Goal: Contribute content

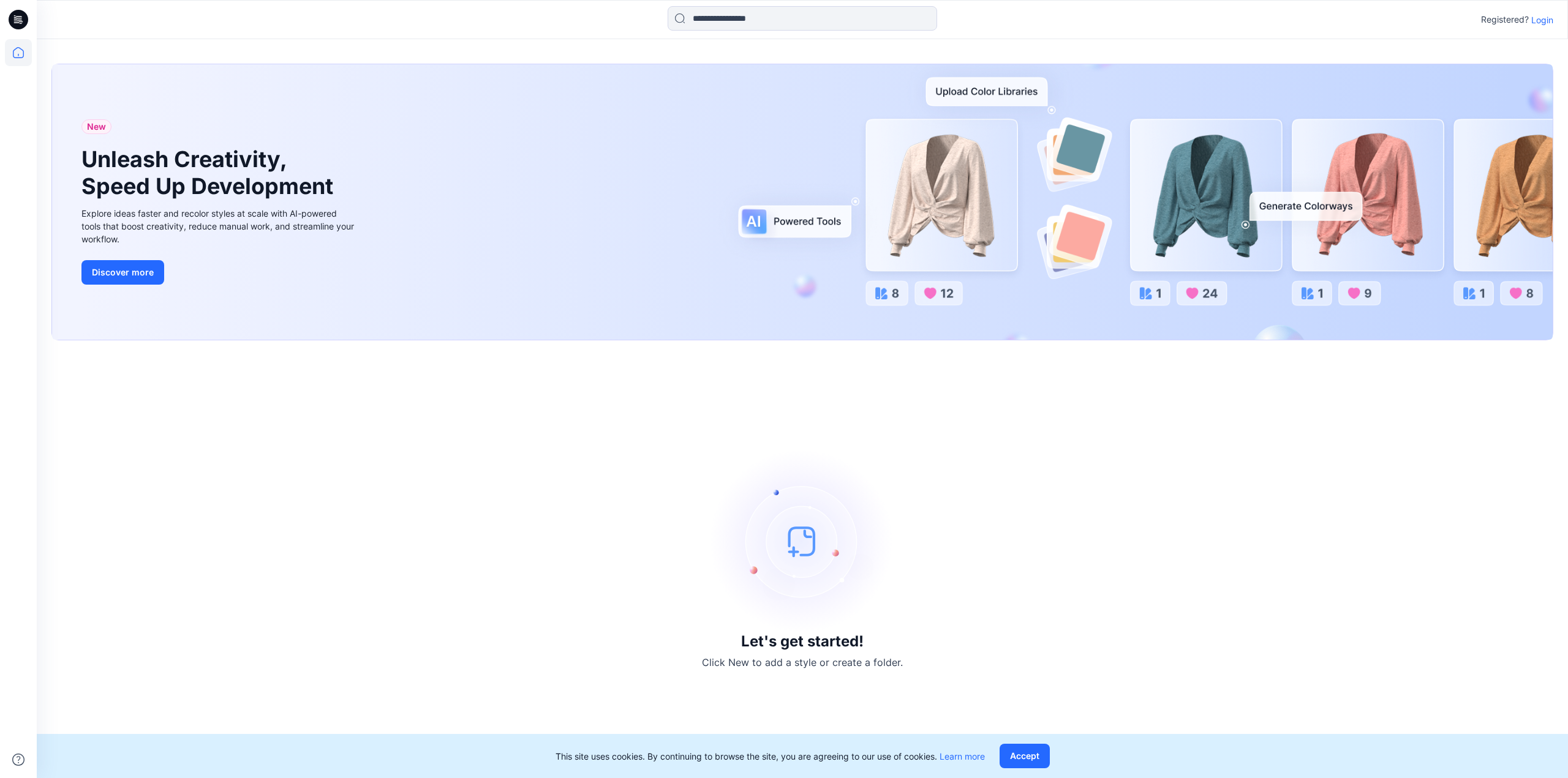
click at [1543, 19] on p "Login" at bounding box center [1543, 19] width 22 height 13
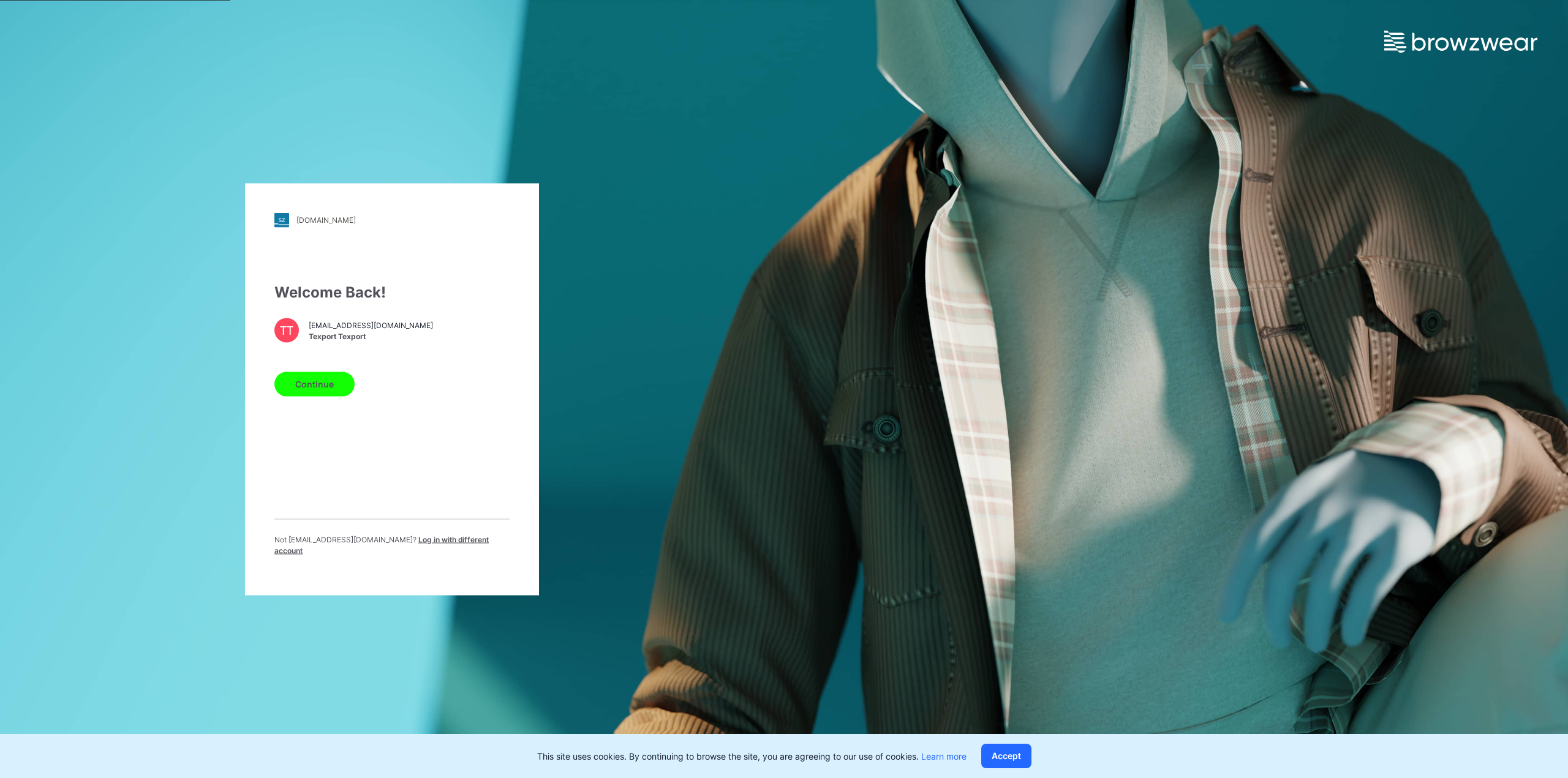
click at [368, 331] on span "[EMAIL_ADDRESS][DOMAIN_NAME]" at bounding box center [370, 325] width 125 height 11
click at [329, 386] on button "Continue" at bounding box center [314, 384] width 81 height 25
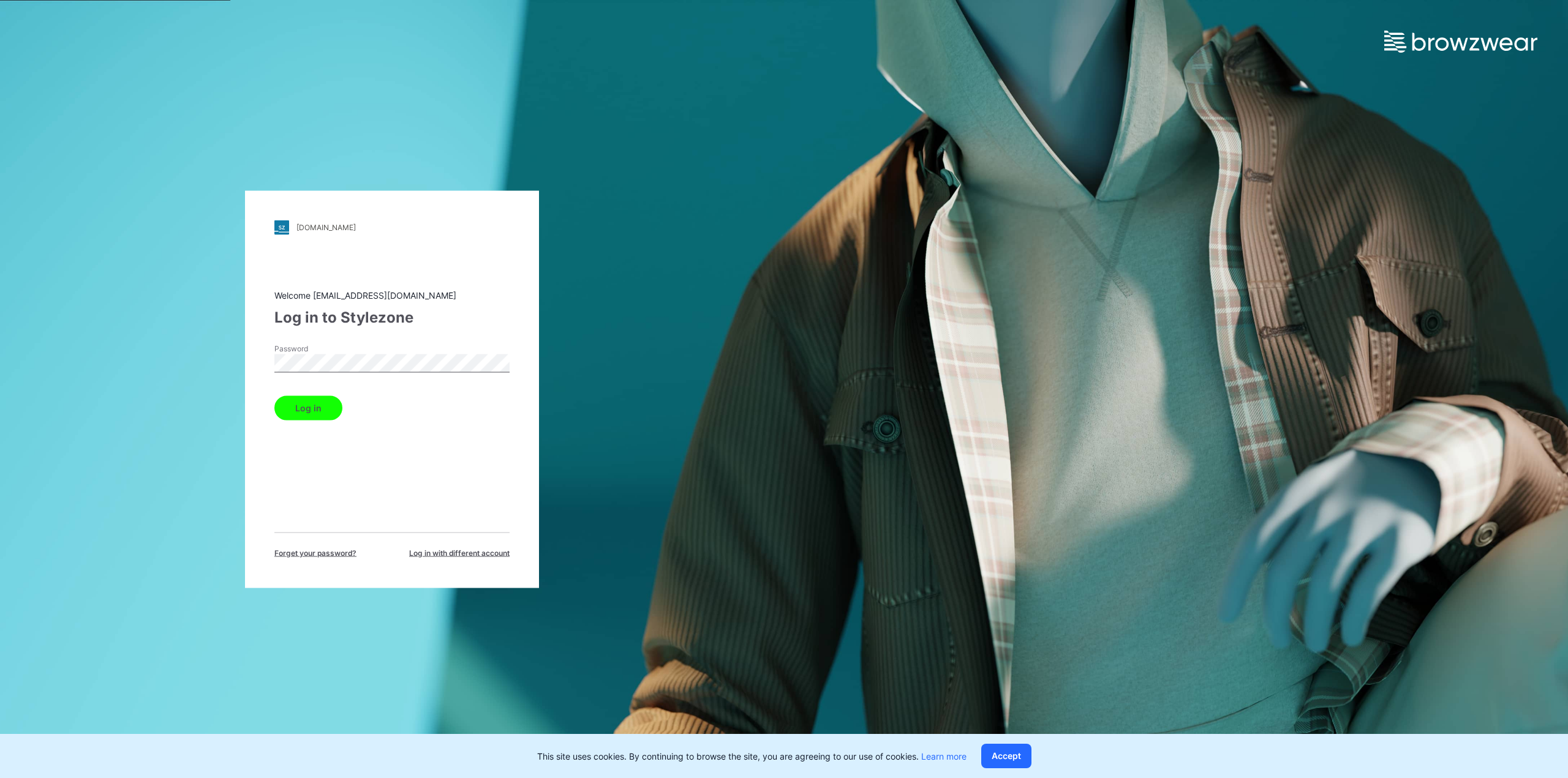
click at [332, 405] on button "Log in" at bounding box center [309, 408] width 68 height 25
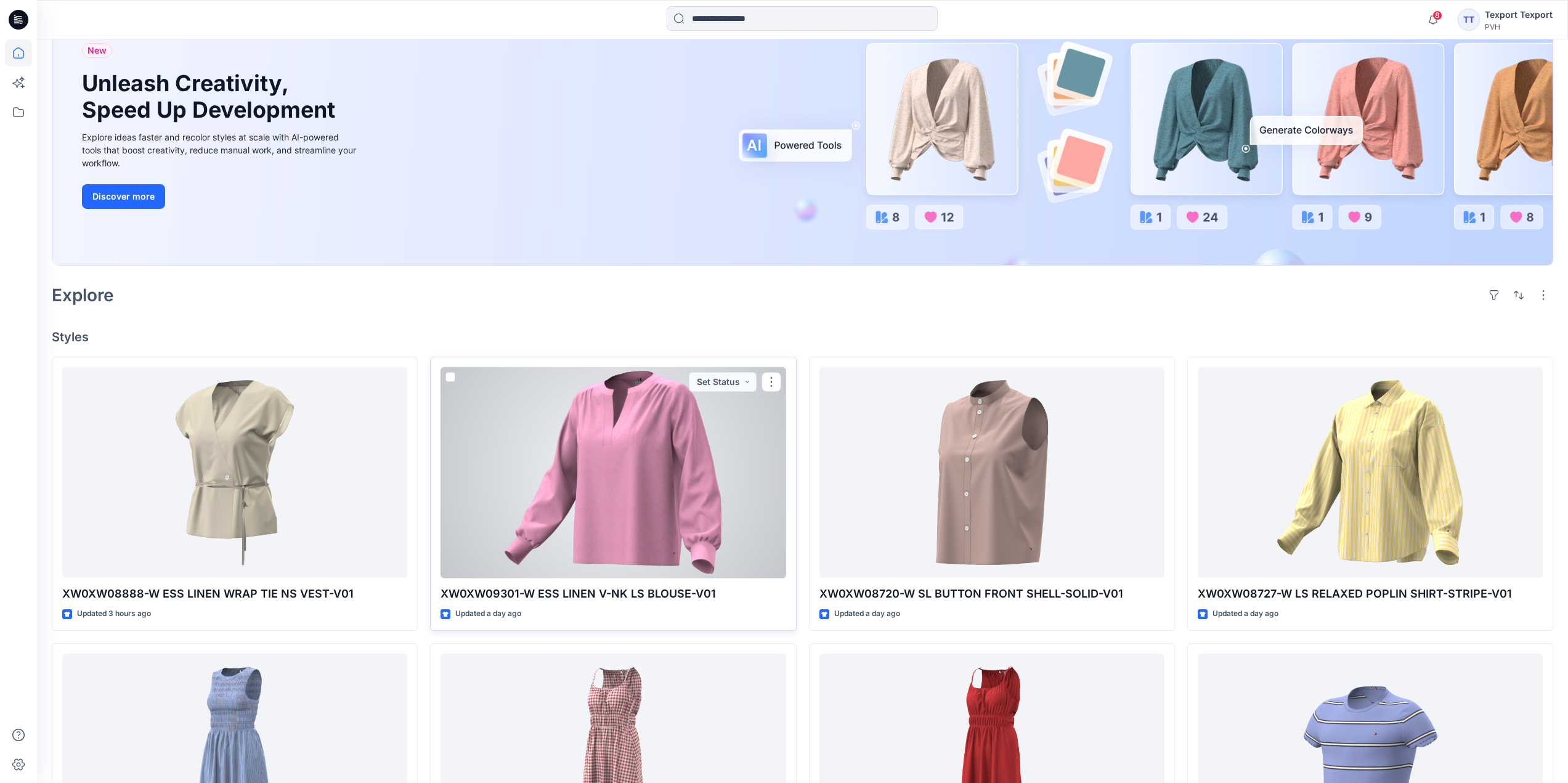
scroll to position [246, 0]
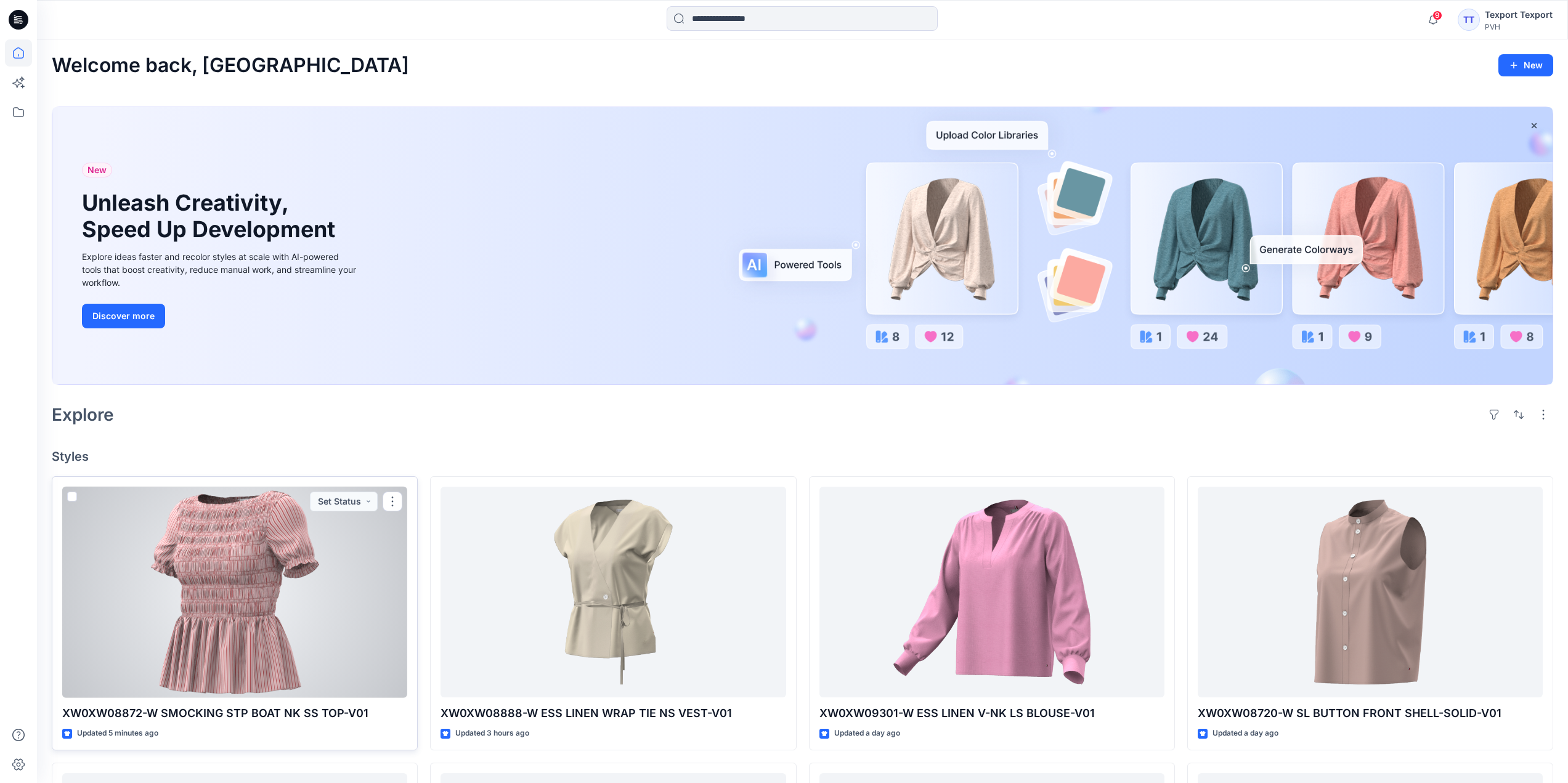
click at [335, 560] on div at bounding box center [234, 593] width 345 height 212
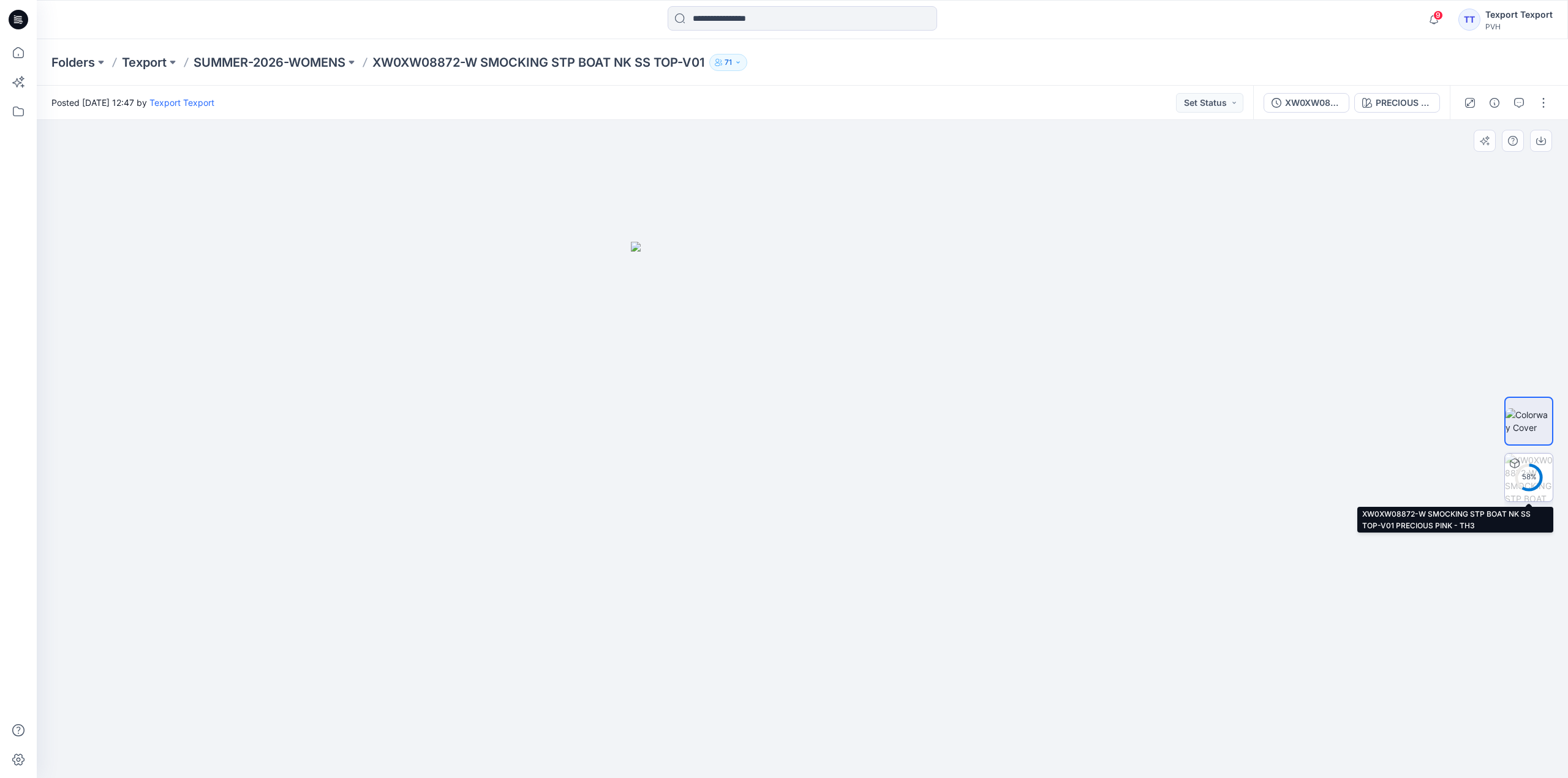
click at [1526, 482] on div "58 %" at bounding box center [1528, 477] width 30 height 10
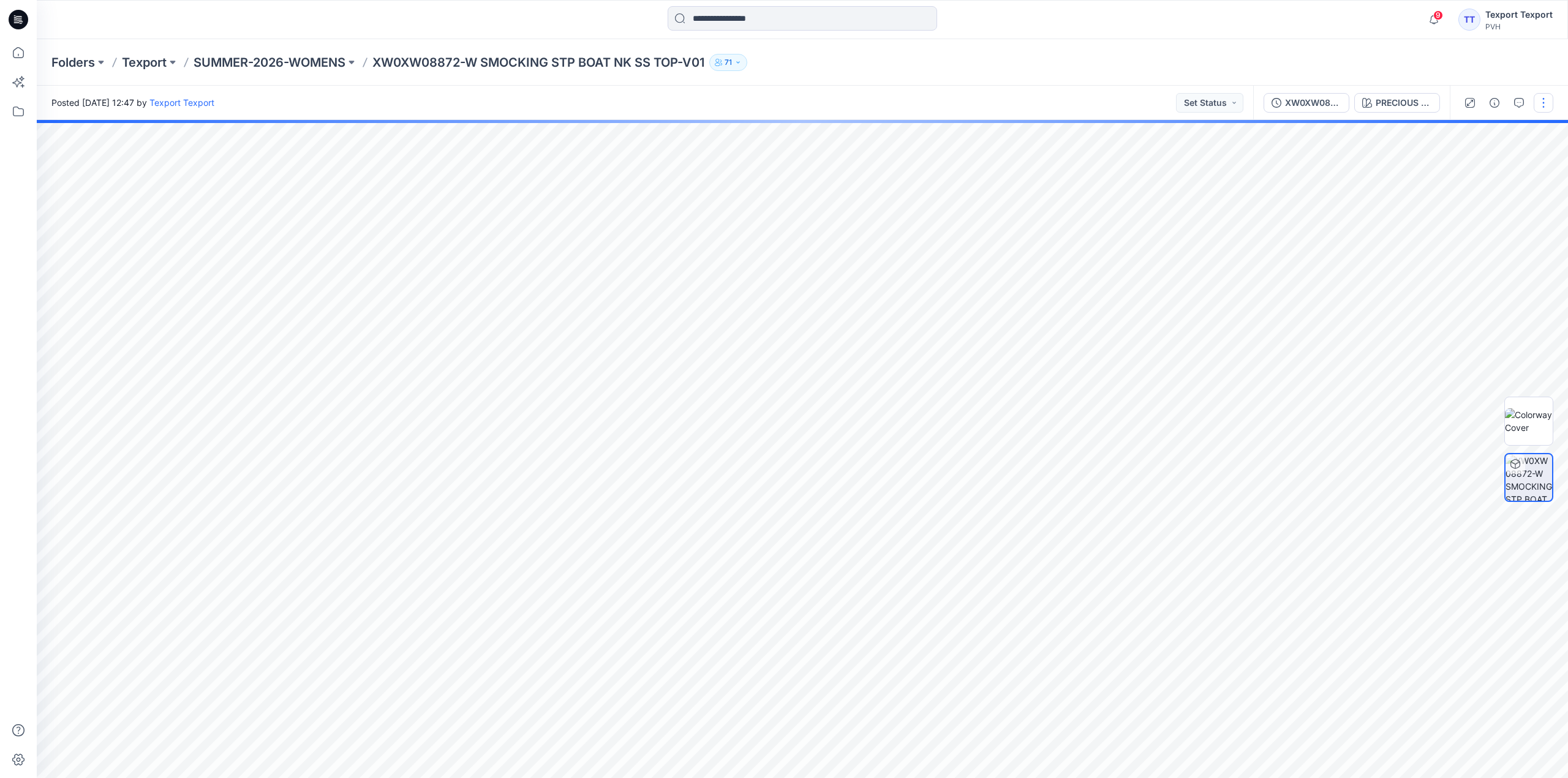
click at [1543, 96] on button "button" at bounding box center [1543, 103] width 19 height 19
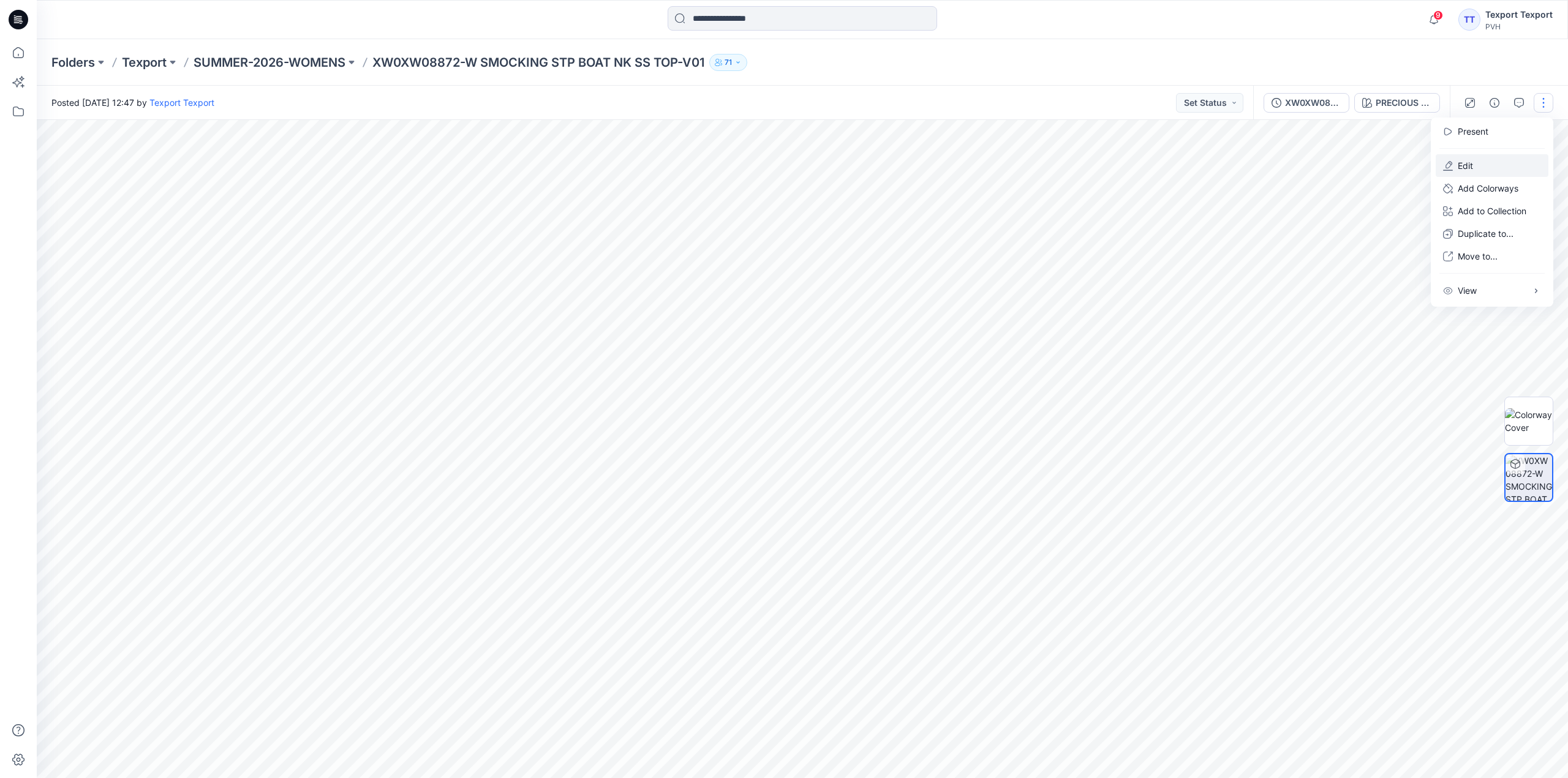
click at [1483, 164] on button "Edit" at bounding box center [1492, 165] width 113 height 23
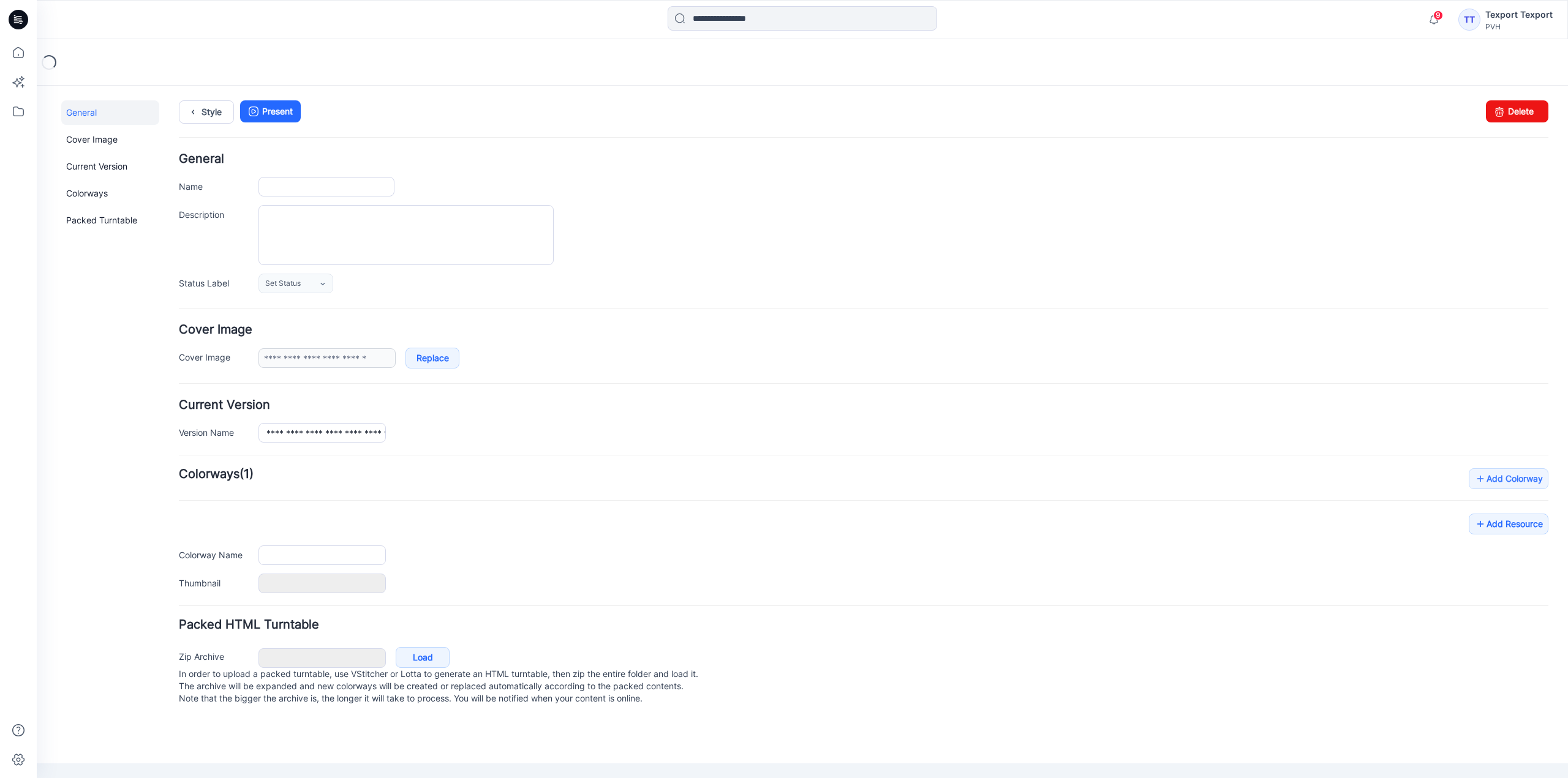
type input "**********"
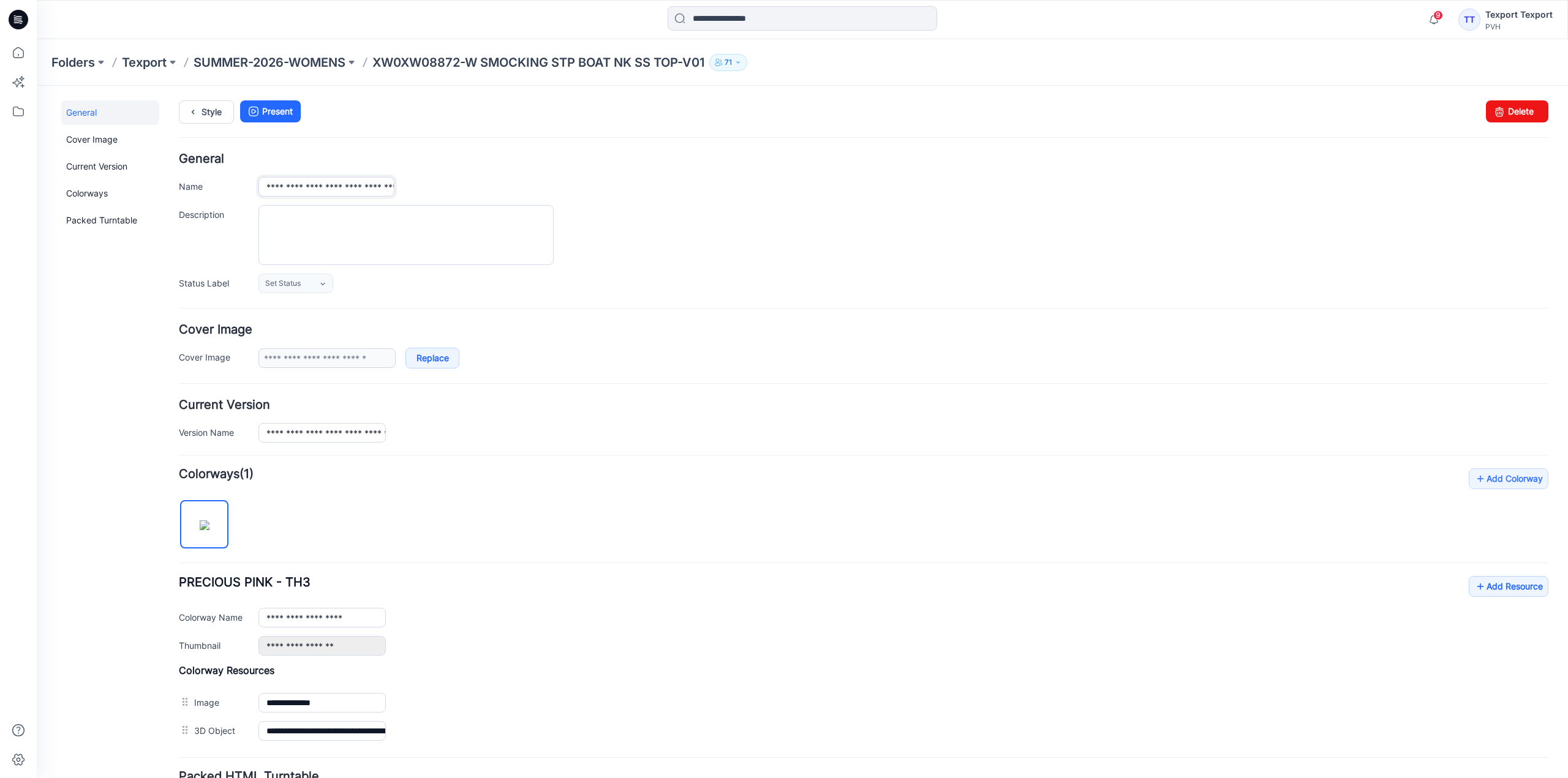
click at [280, 187] on input "**********" at bounding box center [326, 186] width 136 height 19
click at [363, 531] on div "**********" at bounding box center [864, 607] width 1370 height 277
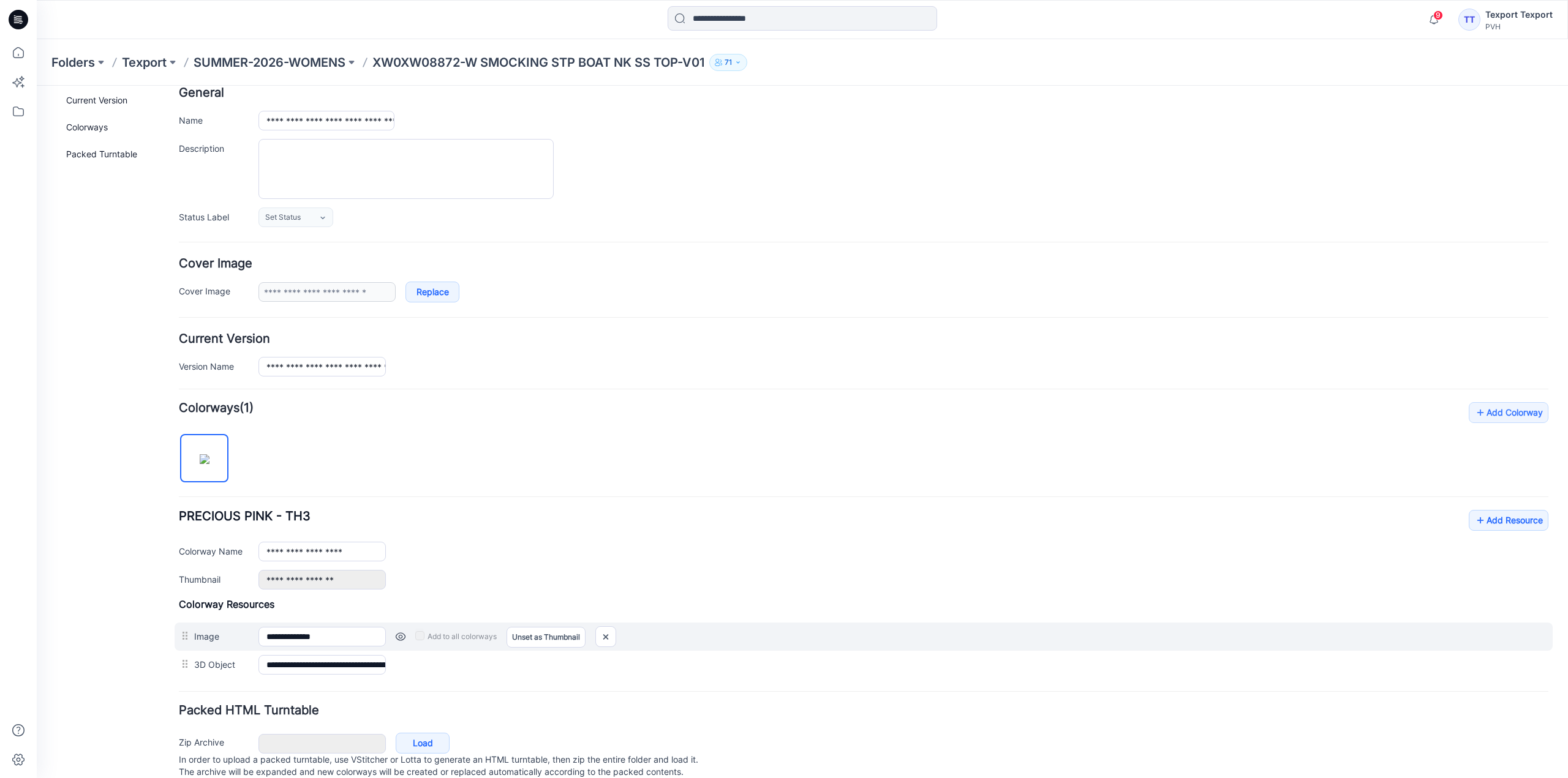
scroll to position [107, 0]
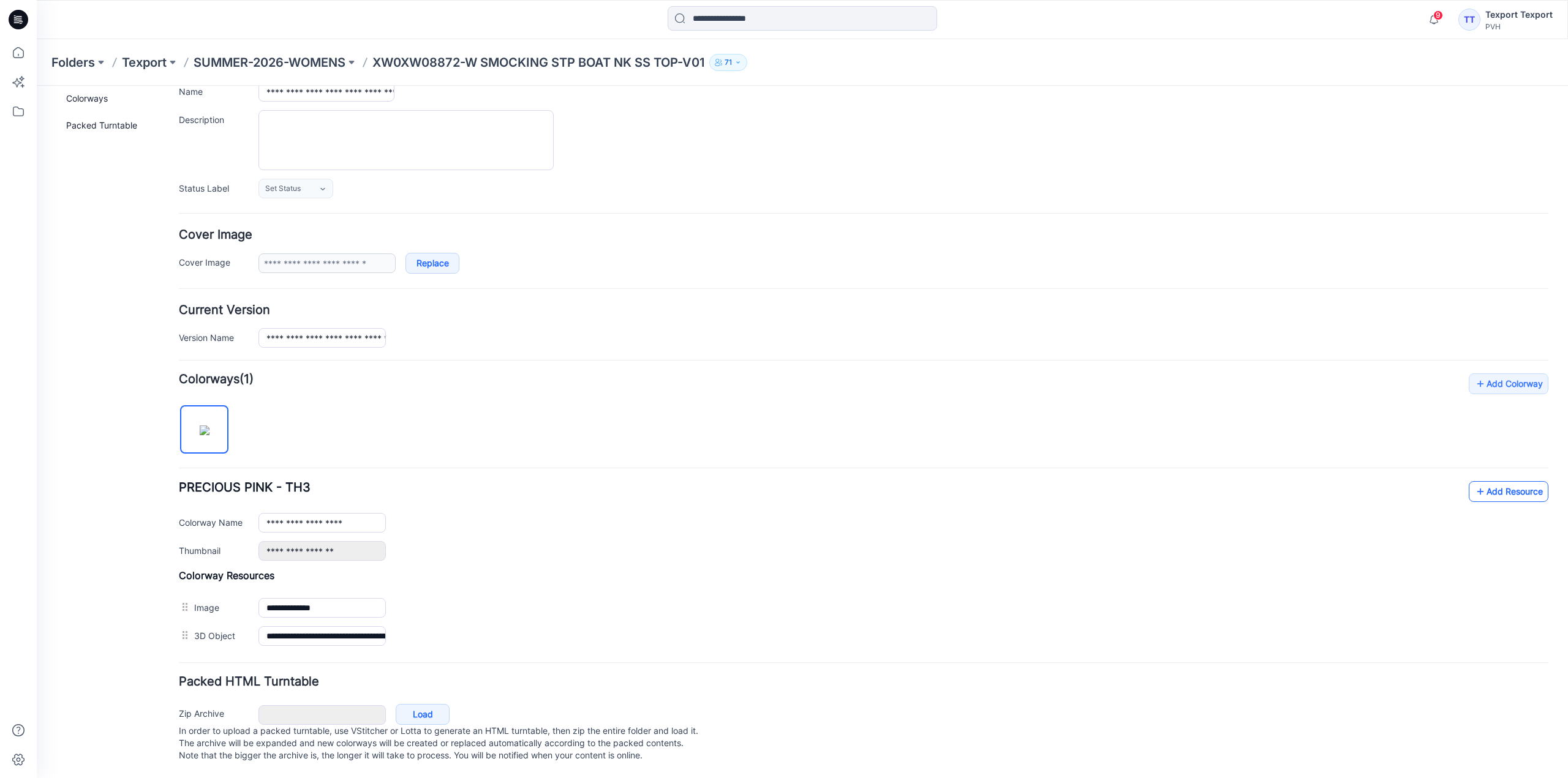
click at [1485, 482] on link "Add Resource" at bounding box center [1509, 492] width 80 height 21
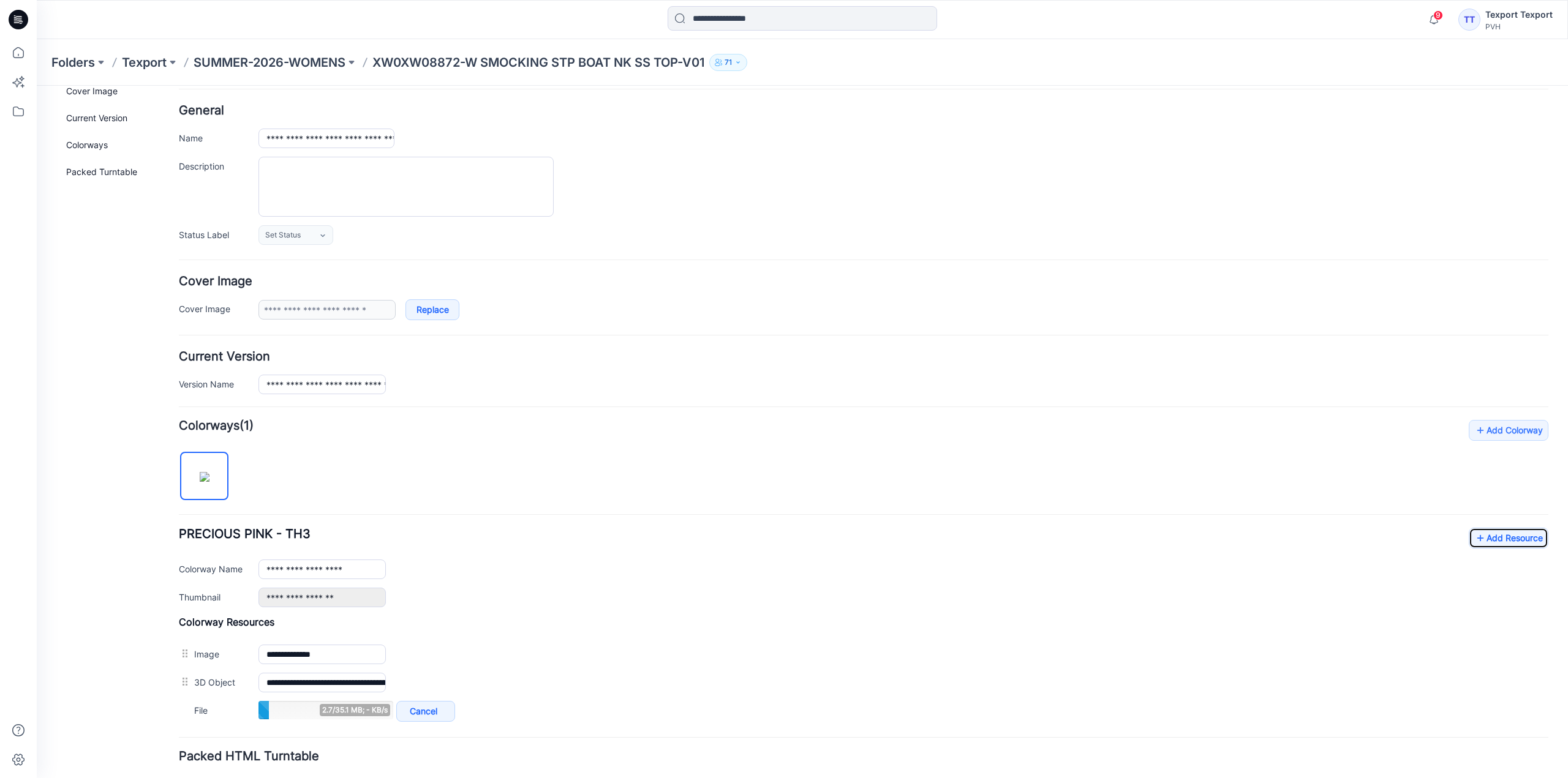
scroll to position [0, 0]
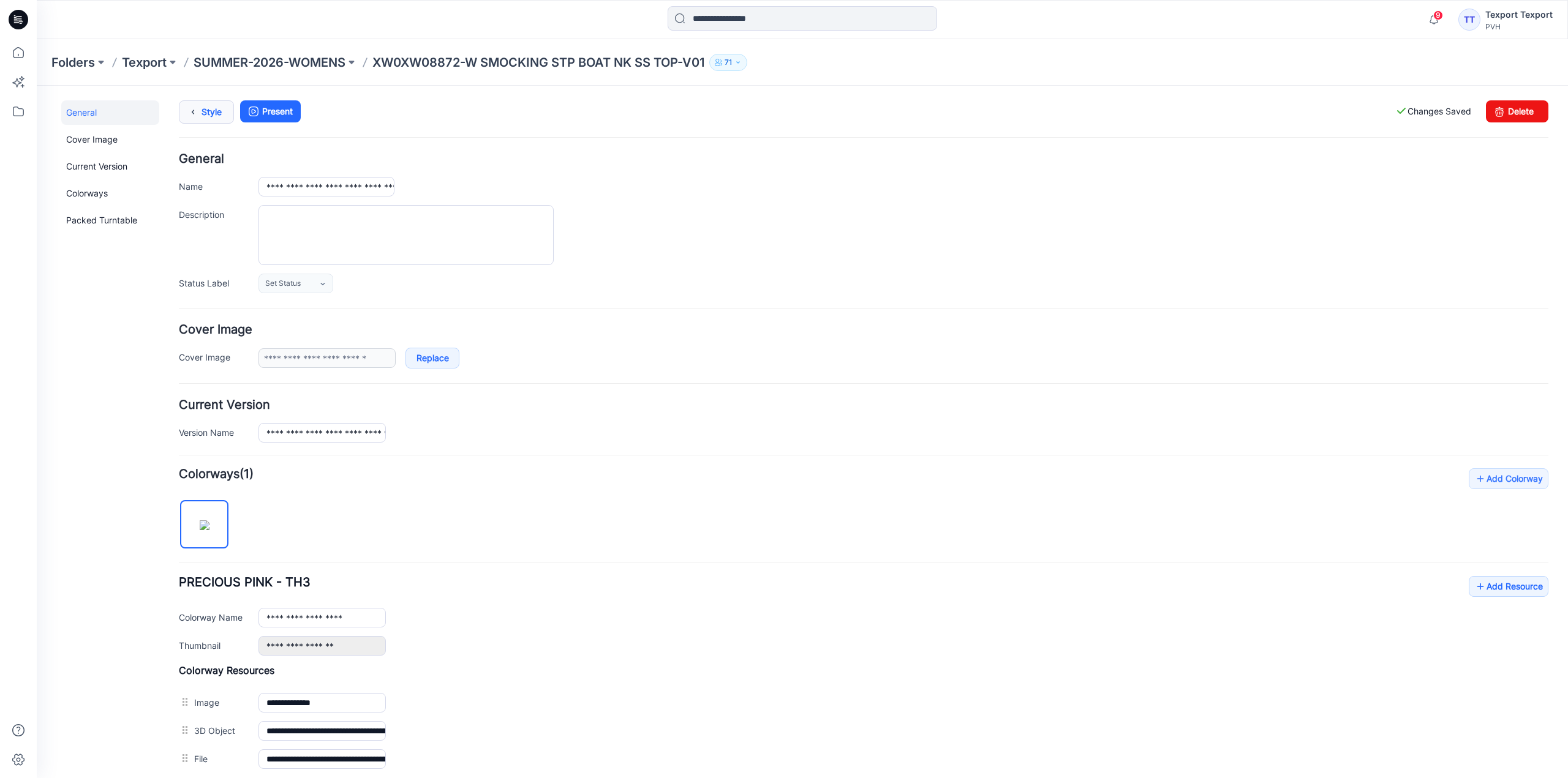
click at [210, 113] on link "Style" at bounding box center [206, 112] width 55 height 23
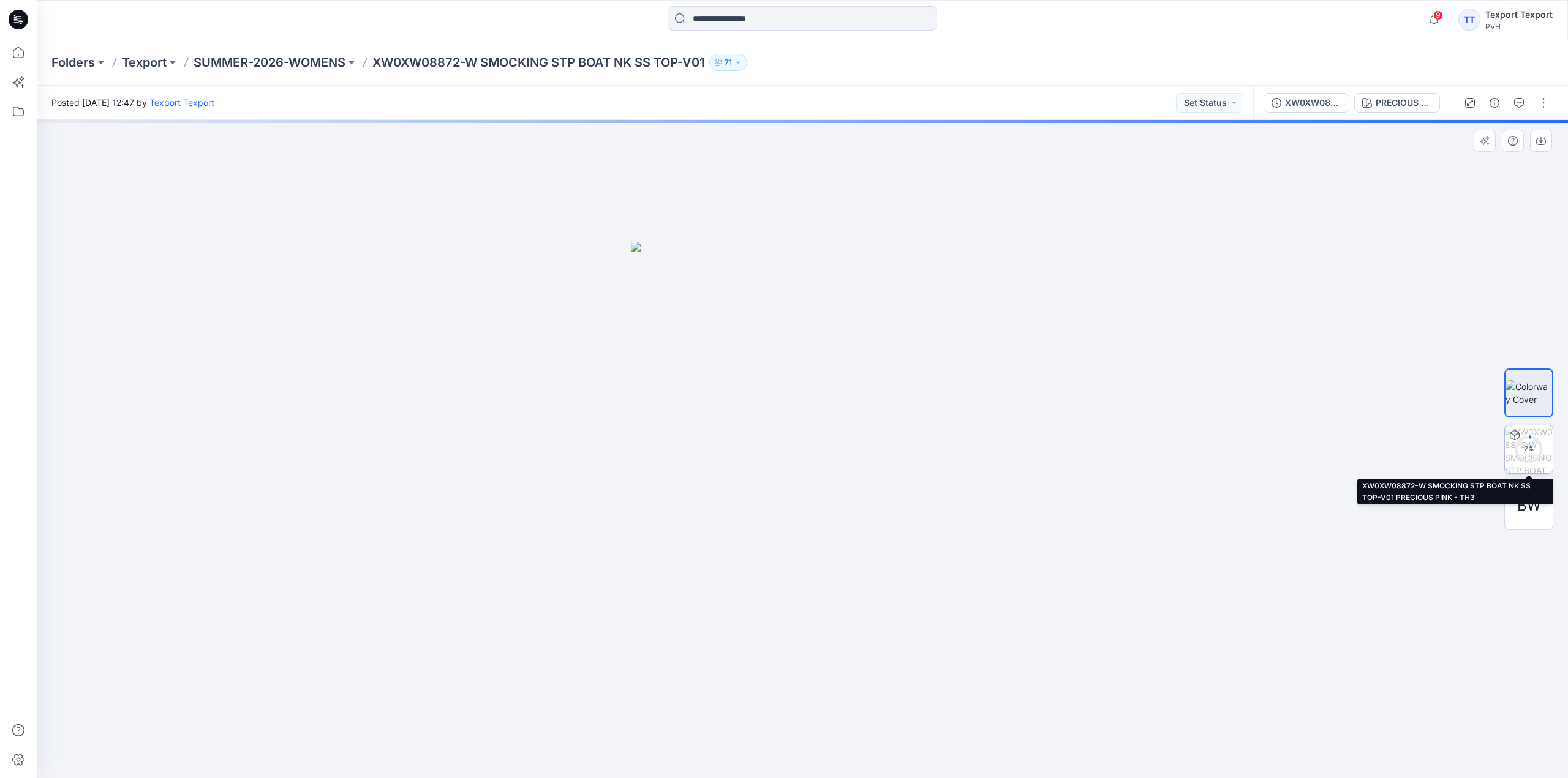
click at [1537, 450] on div "2 %" at bounding box center [1528, 449] width 30 height 10
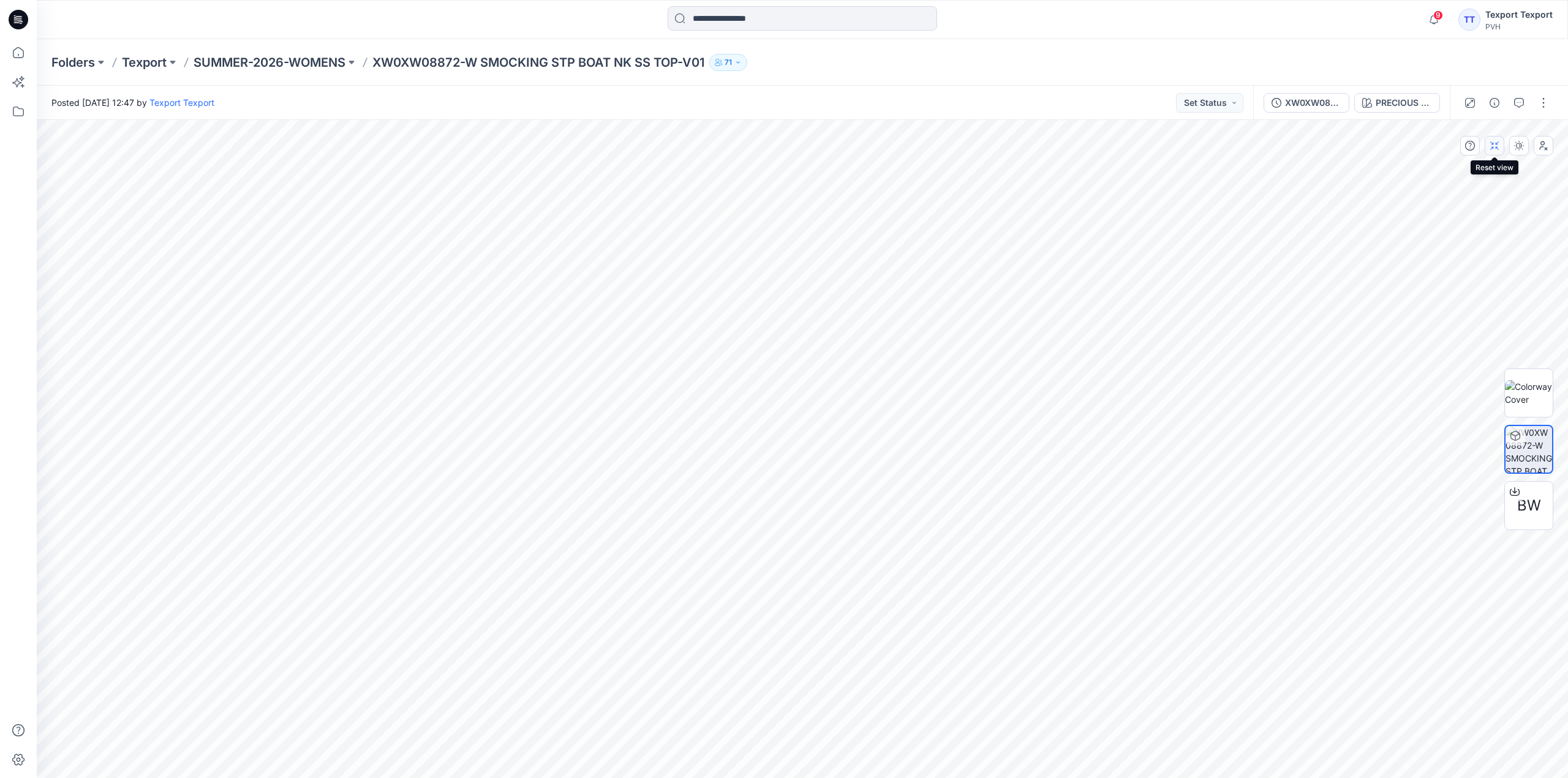
click at [1493, 149] on icon "button" at bounding box center [1495, 146] width 10 height 10
